Goal: Task Accomplishment & Management: Manage account settings

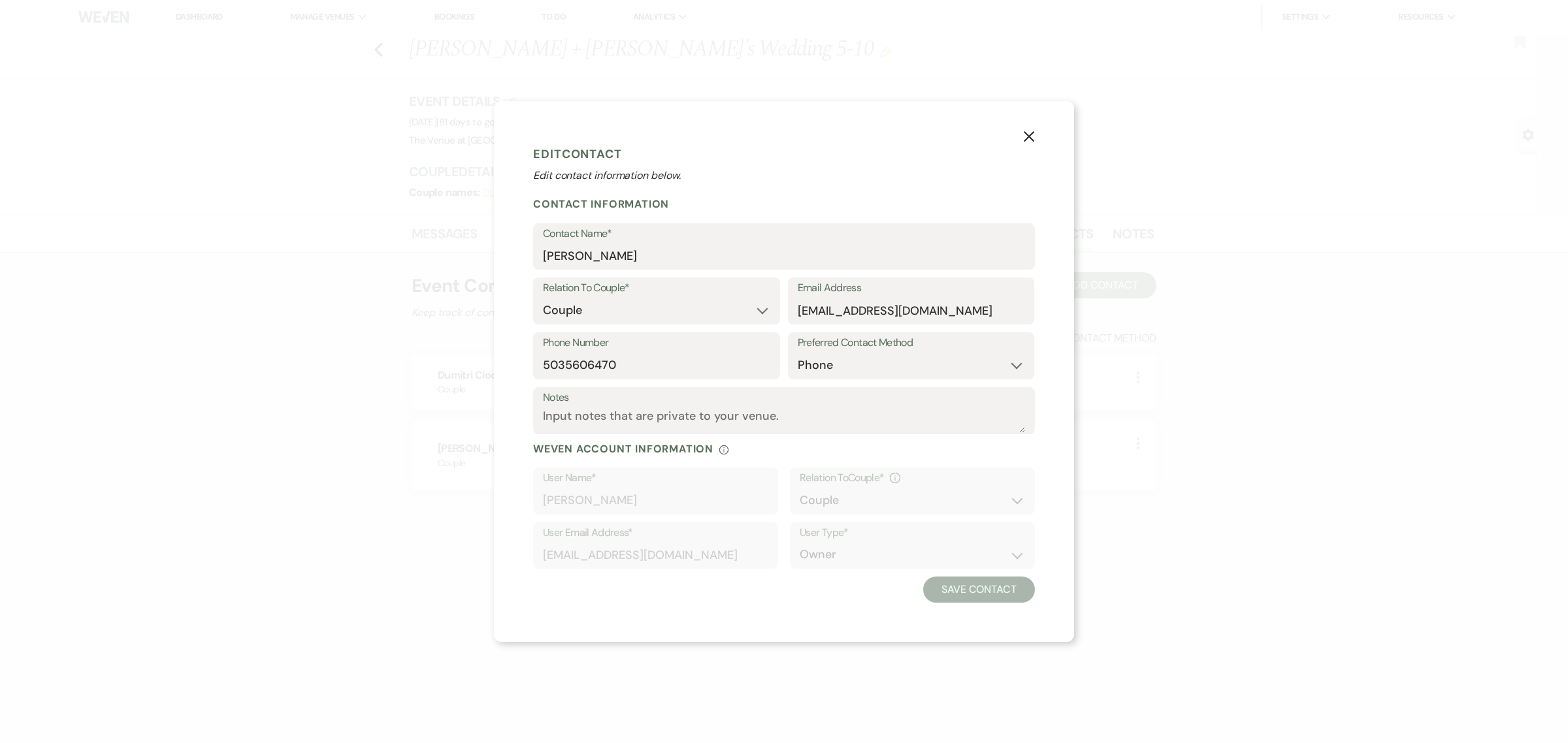
select select "1"
select select "phone"
click at [1026, 138] on icon "X" at bounding box center [1029, 136] width 12 height 12
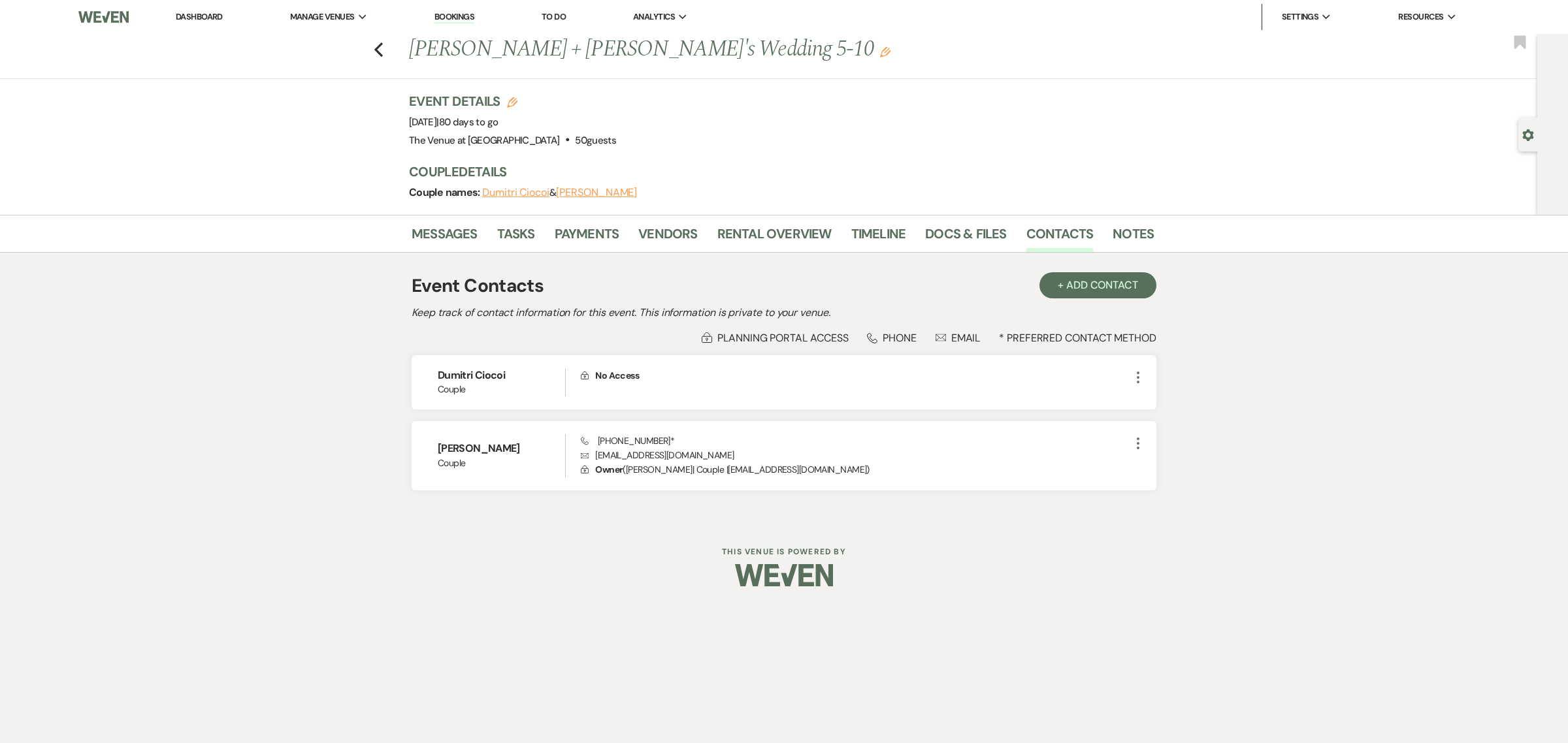
click at [195, 13] on link "Dashboard" at bounding box center [199, 16] width 47 height 11
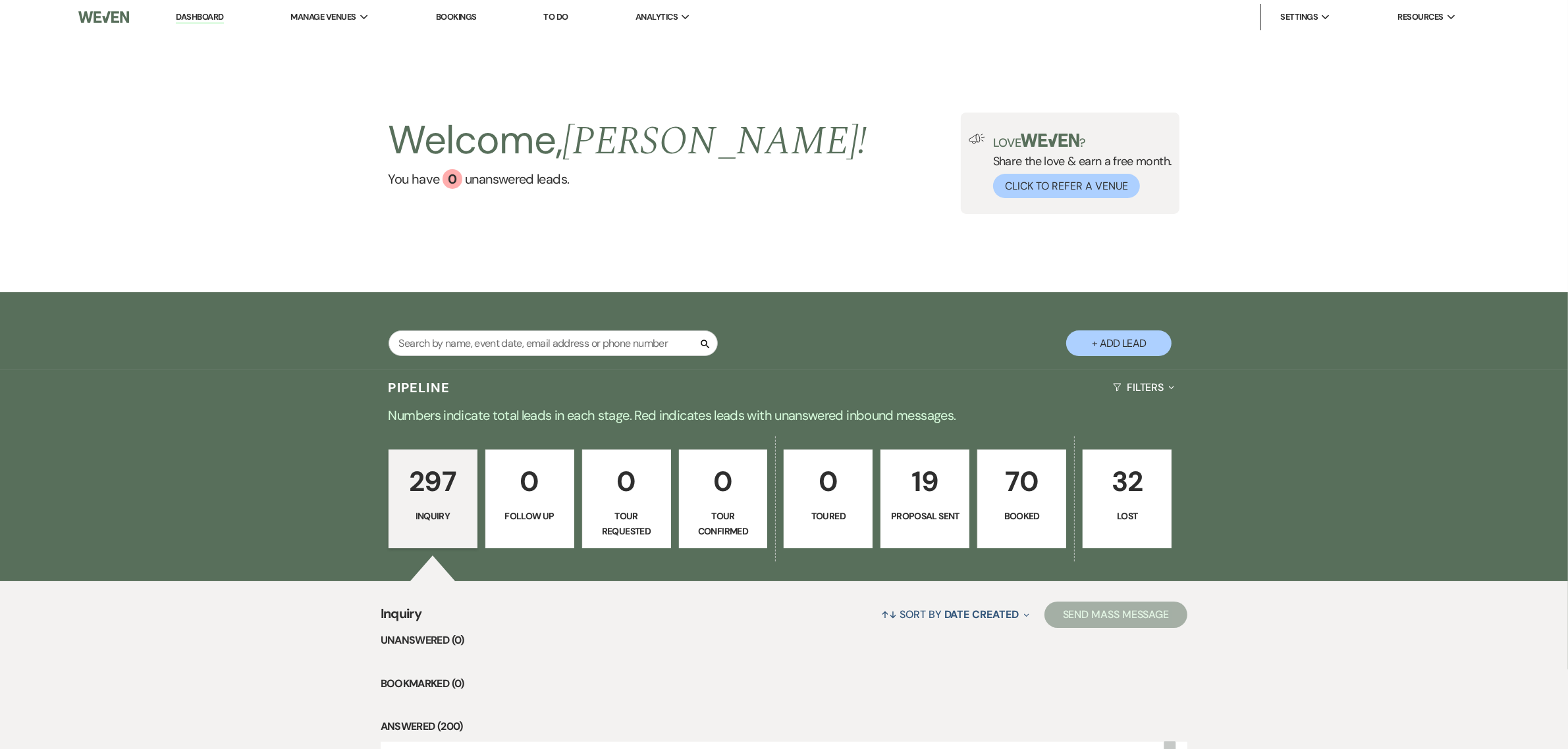
click at [746, 637] on li "Unanswered (0)" at bounding box center [784, 640] width 807 height 17
click at [1019, 493] on p "70" at bounding box center [1021, 481] width 72 height 44
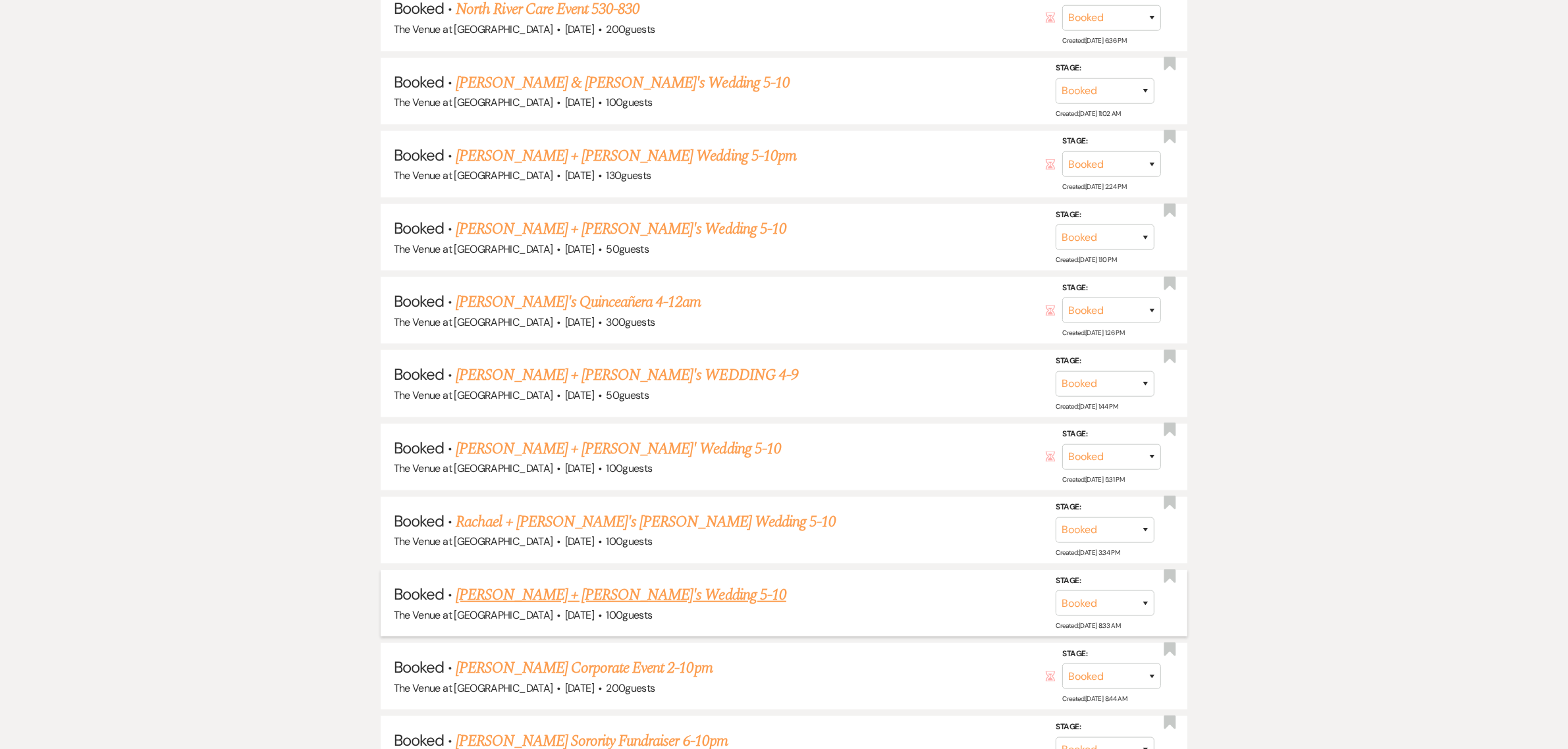
scroll to position [1344, 0]
click at [538, 655] on link "[PERSON_NAME] Corporate Event 2-10pm" at bounding box center [584, 667] width 256 height 24
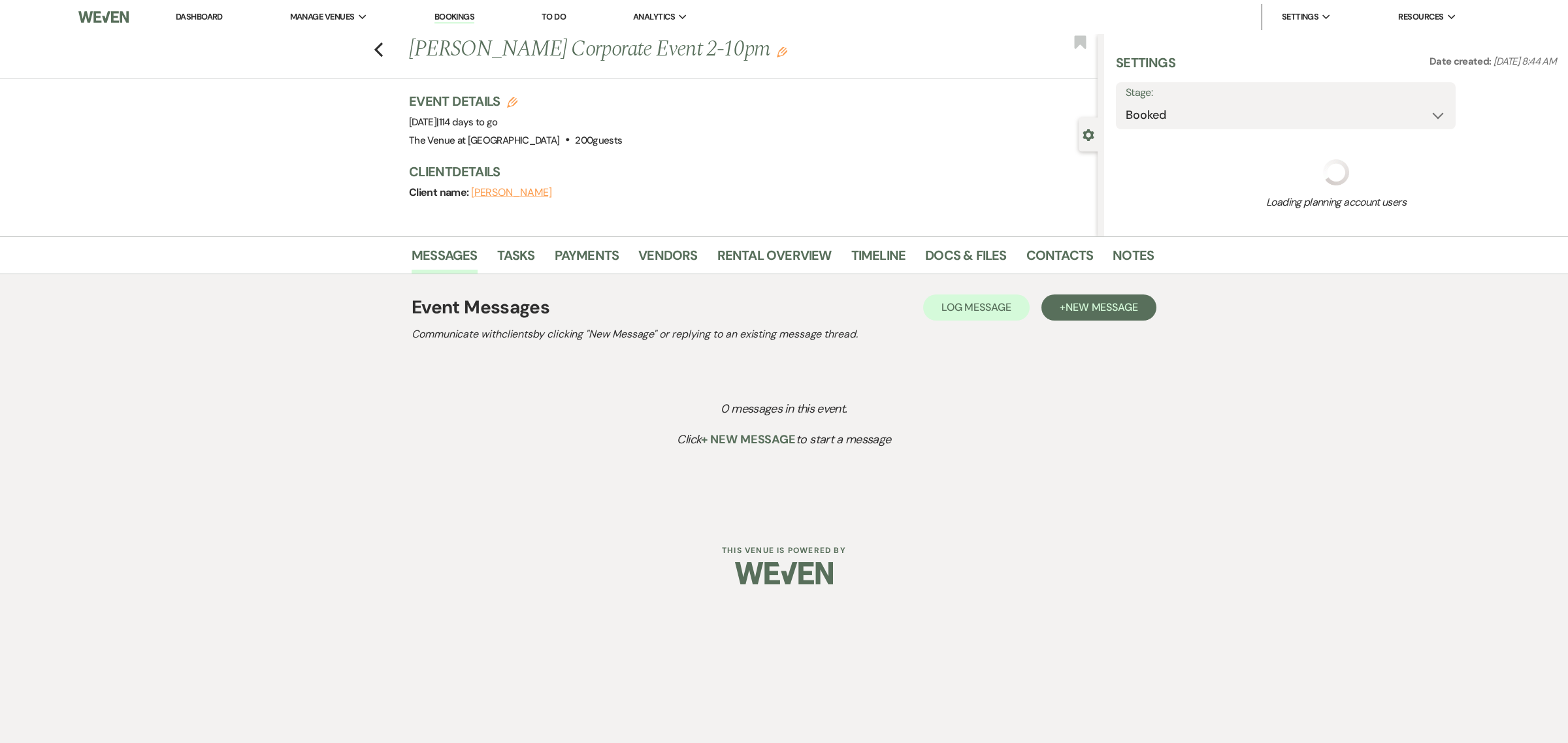
select select "12"
select select "9"
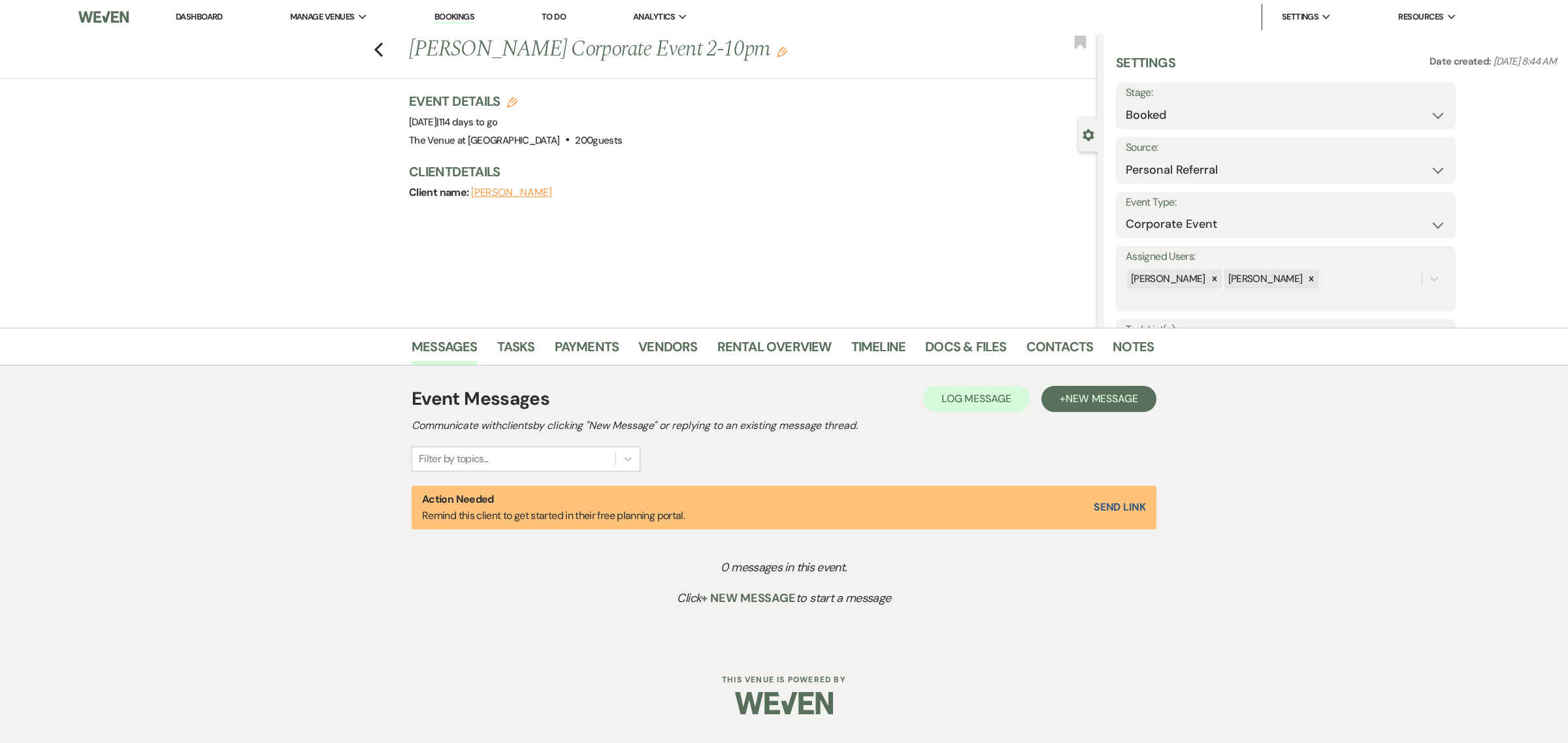
click at [808, 227] on div "Previous [PERSON_NAME] Corporate Event 2-10pm Edit Bookmark Gear Settings Setti…" at bounding box center [548, 181] width 1097 height 294
click at [766, 349] on link "Rental Overview" at bounding box center [774, 350] width 115 height 28
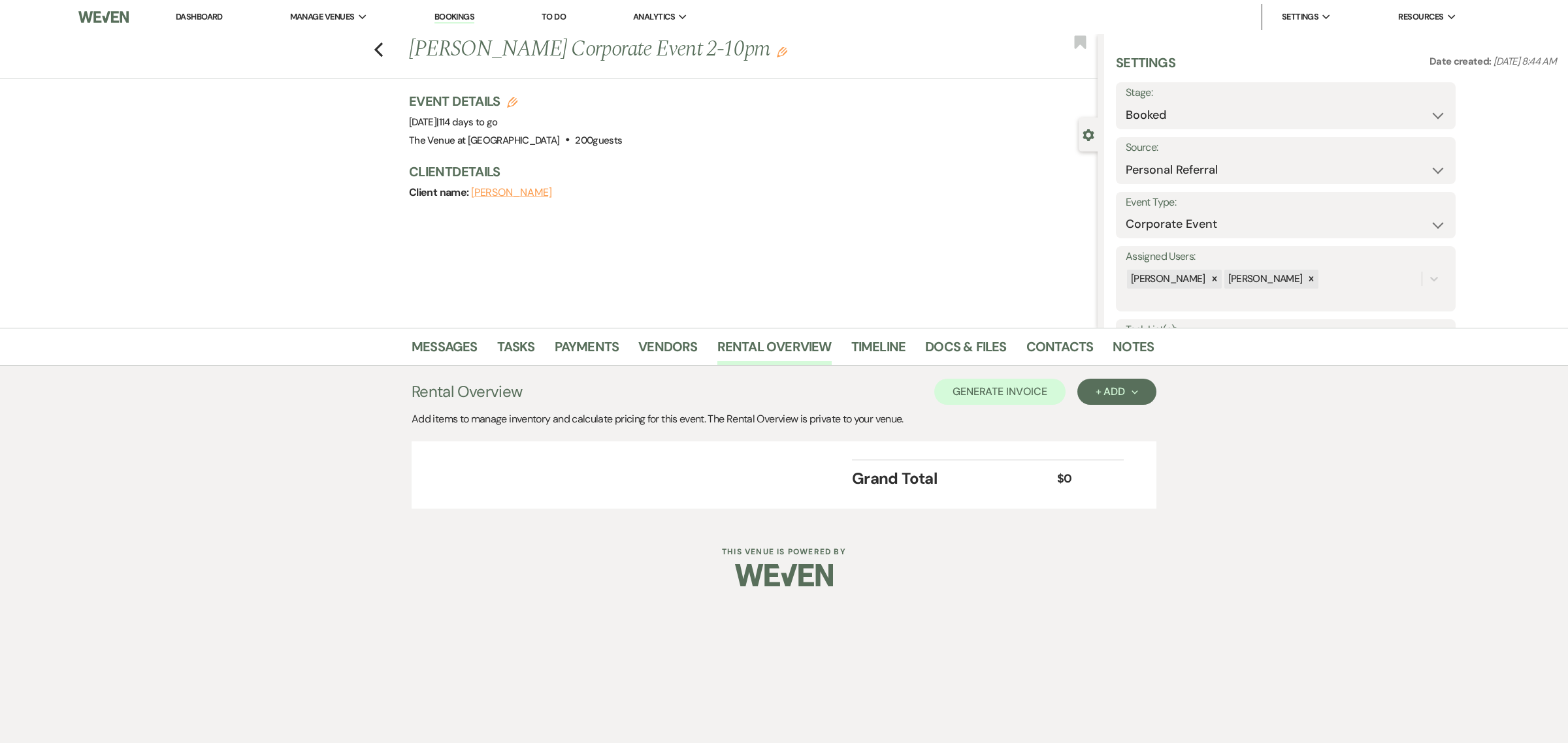
click at [635, 345] on li "Payments" at bounding box center [596, 349] width 84 height 32
click at [654, 350] on link "Vendors" at bounding box center [668, 350] width 59 height 28
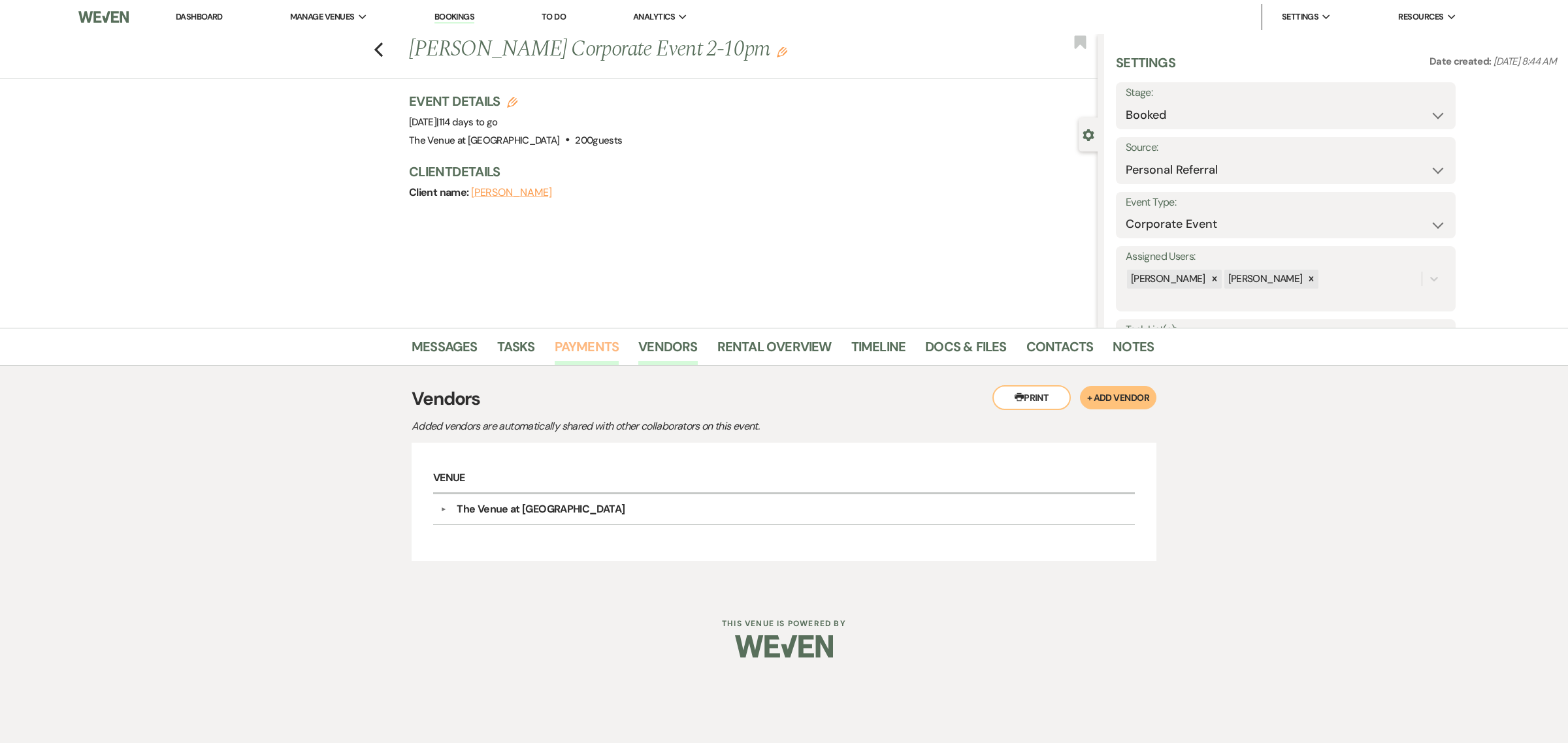
click at [599, 349] on link "Payments" at bounding box center [586, 350] width 64 height 28
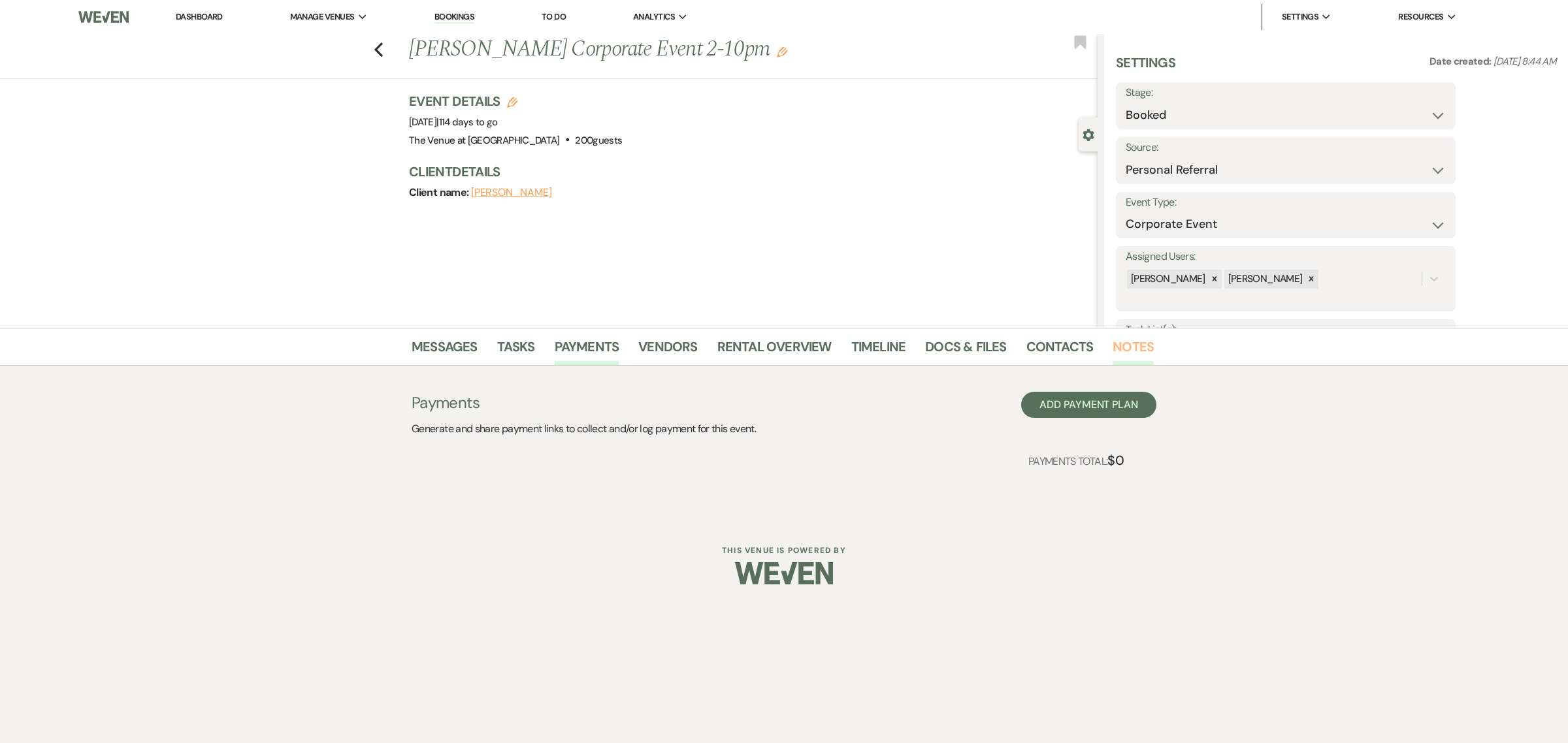
click at [1127, 349] on link "Notes" at bounding box center [1133, 350] width 41 height 28
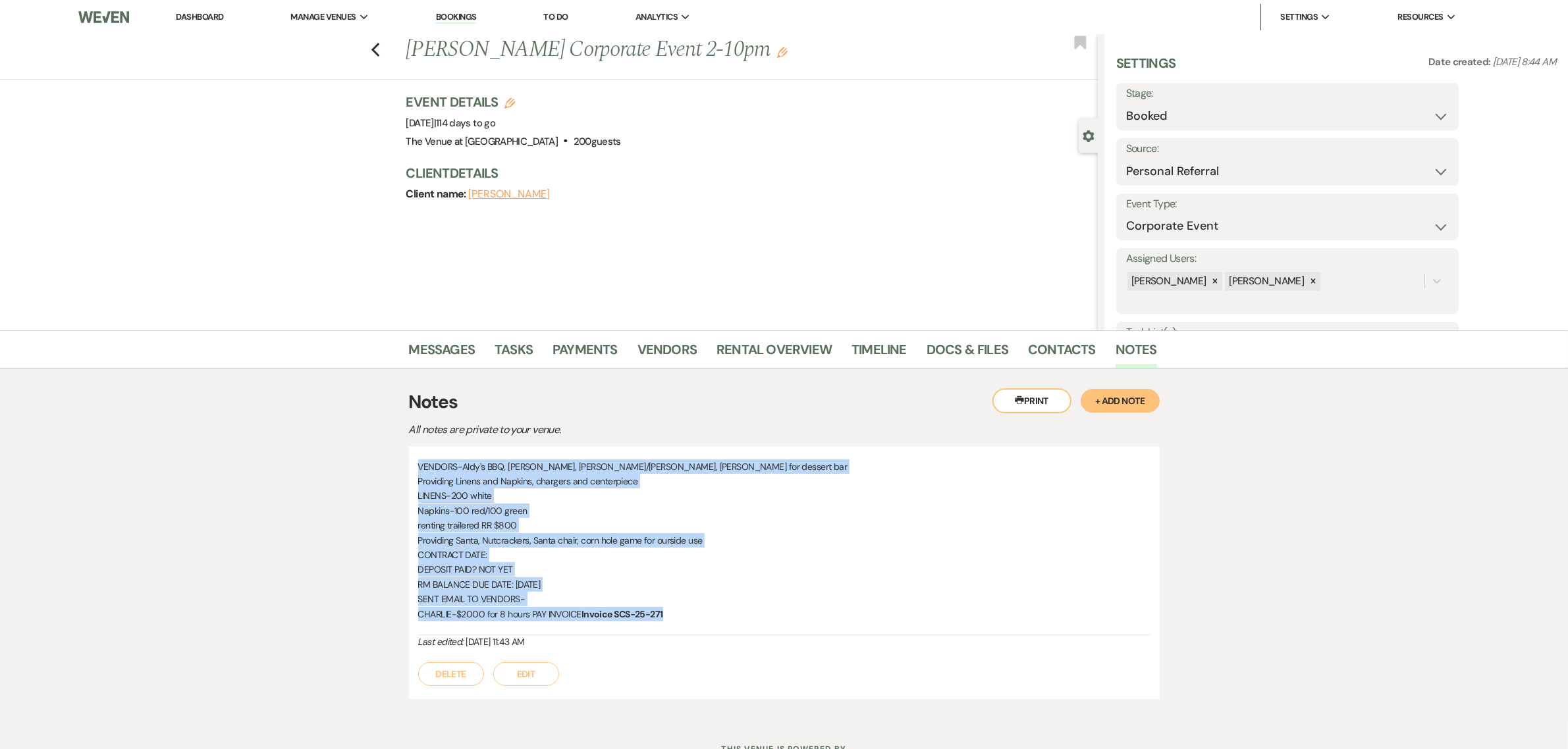
drag, startPoint x: 672, startPoint y: 613, endPoint x: 416, endPoint y: 455, distance: 300.8
click at [416, 455] on div "VENDORS-Aldy's BBQ, [PERSON_NAME], [PERSON_NAME]/[PERSON_NAME], [PERSON_NAME] f…" at bounding box center [784, 573] width 751 height 253
copy div "VENDORS-Aldy's BBQ, [PERSON_NAME], [PERSON_NAME]/[PERSON_NAME], [PERSON_NAME] f…"
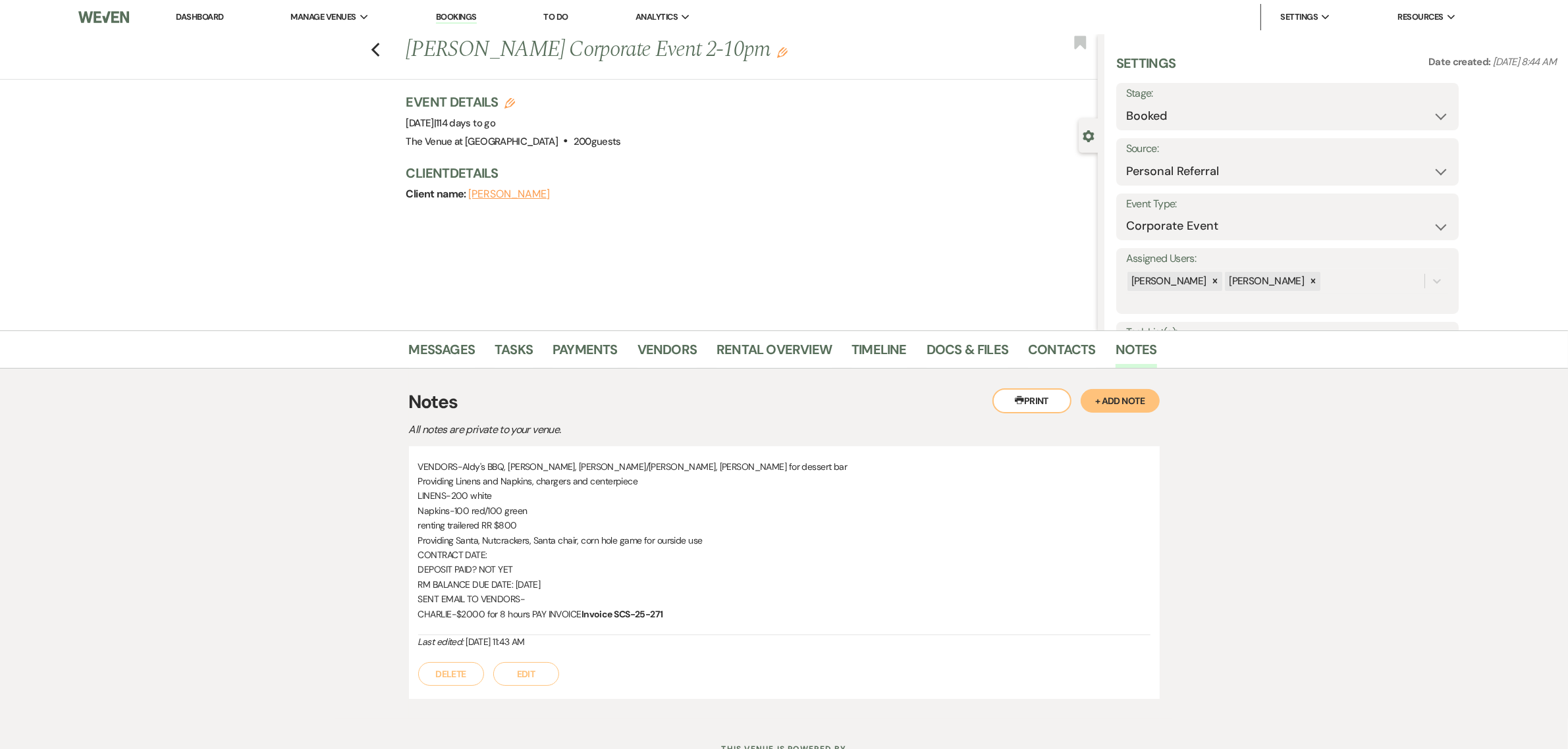
click at [734, 254] on div "Previous [PERSON_NAME] Corporate Event 2-10pm Edit Bookmark Gear Settings Setti…" at bounding box center [549, 183] width 1098 height 297
click at [805, 603] on p "SENT EMAIL TO VENDORS-" at bounding box center [784, 599] width 732 height 14
click at [794, 212] on div "Event Details Edit Event Date: [DATE] | 114 days to go Venue: The Venue at [GEO…" at bounding box center [752, 154] width 692 height 124
